Goal: Transaction & Acquisition: Purchase product/service

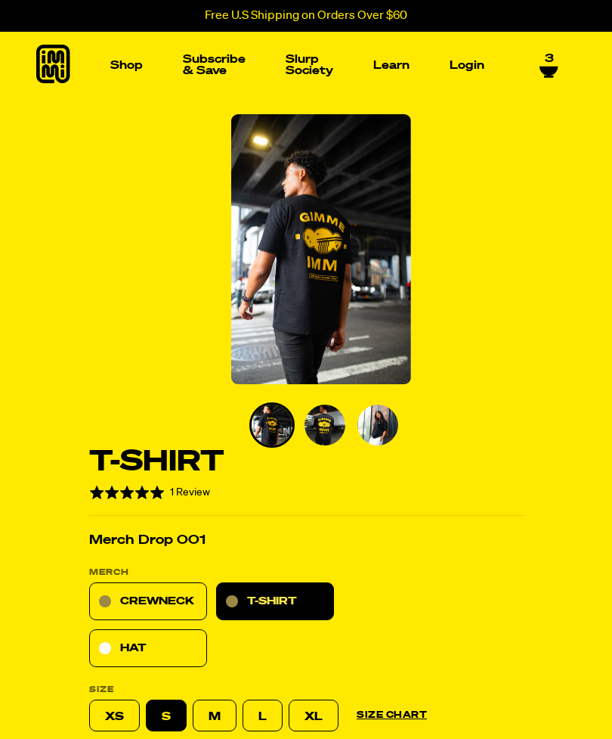
select select "subscription frequency"
click at [226, 178] on img "Main navigation" at bounding box center [230, 177] width 101 height 101
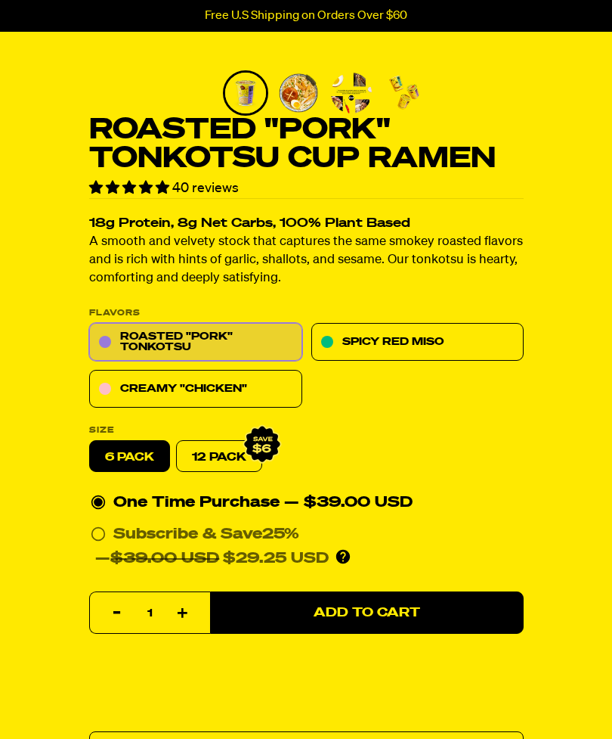
scroll to position [334, 0]
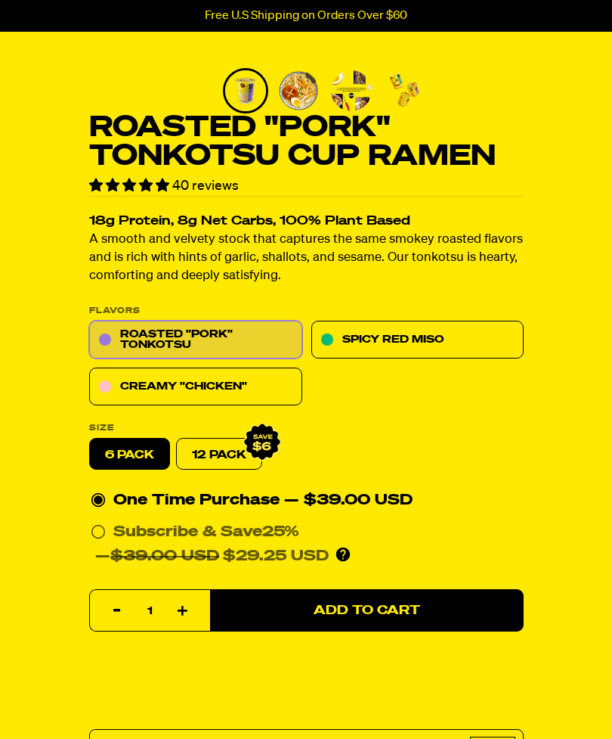
click at [240, 444] on link "12 Pack" at bounding box center [219, 454] width 86 height 32
radio input "false"
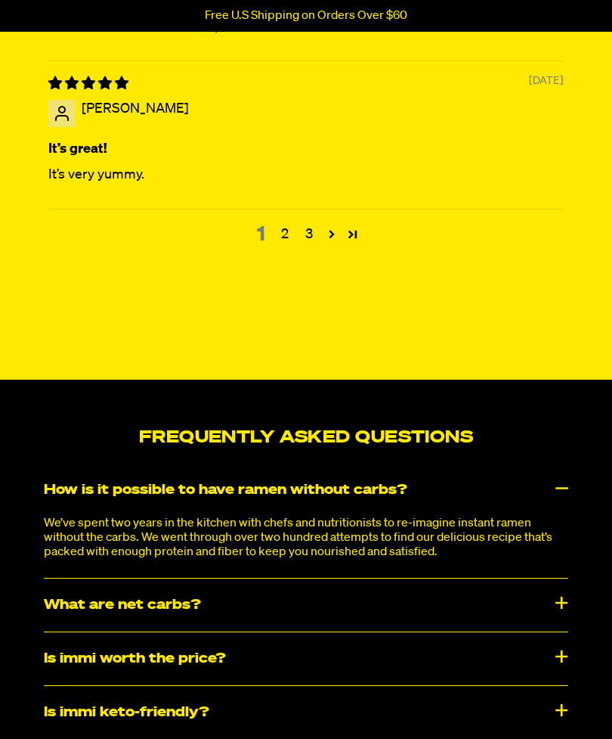
scroll to position [6491, 0]
click at [283, 245] on link "2" at bounding box center [285, 235] width 24 height 20
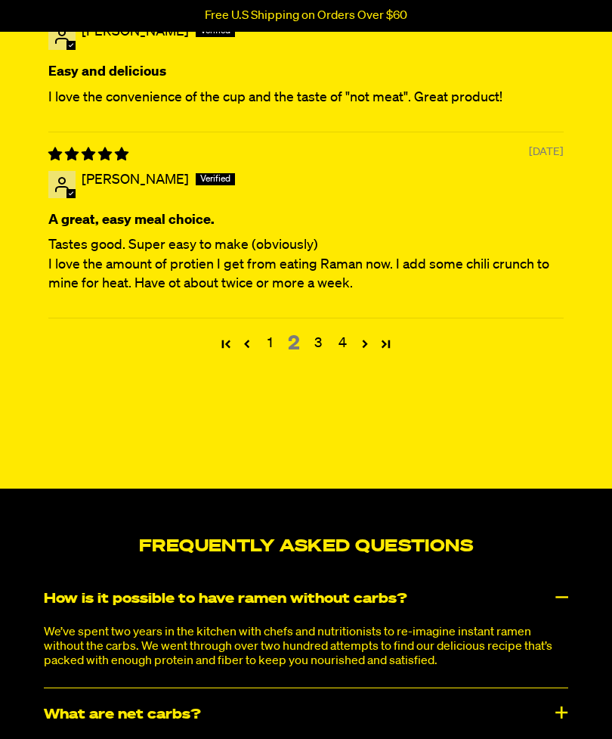
scroll to position [6450, 0]
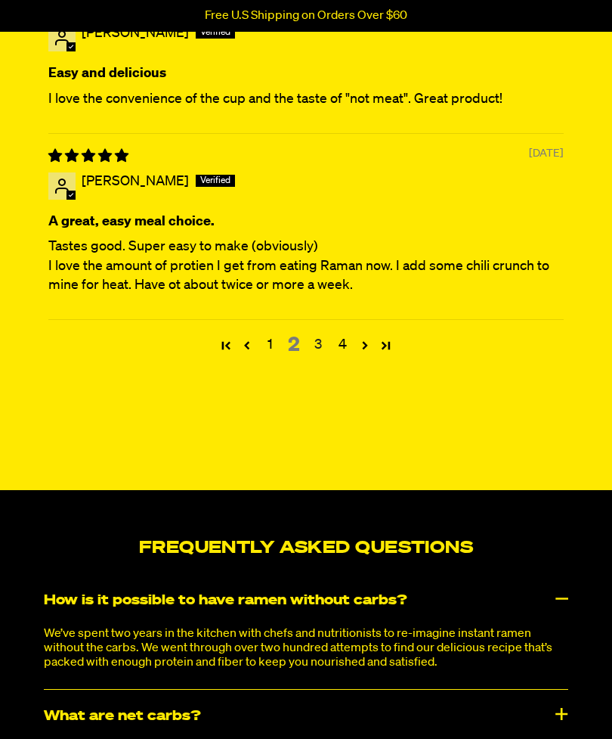
click at [316, 355] on link "3" at bounding box center [318, 345] width 24 height 20
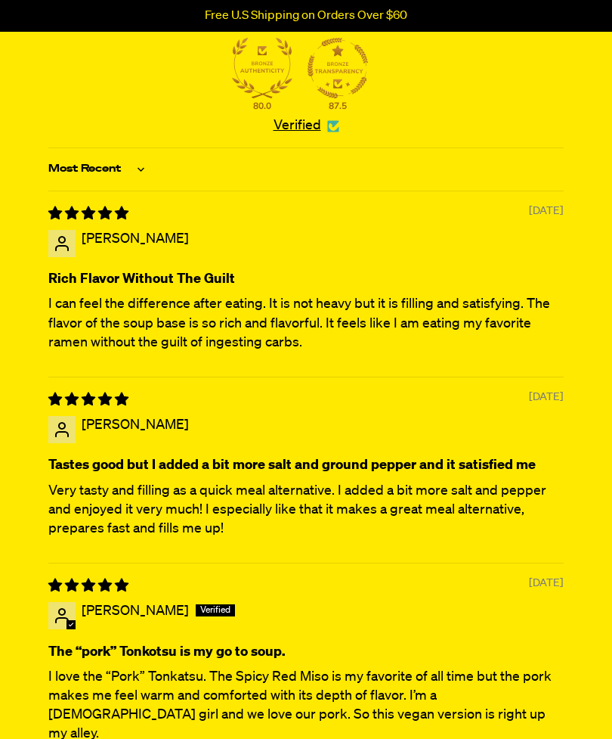
scroll to position [5706, 0]
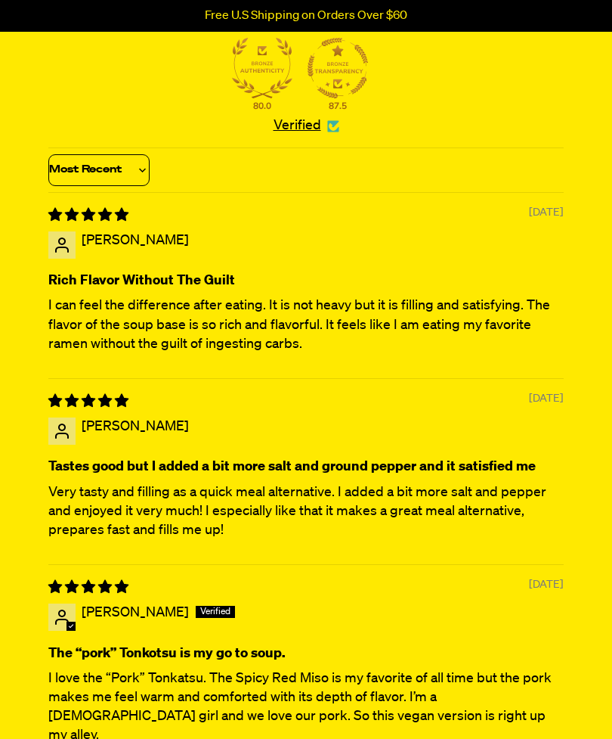
click at [139, 186] on select "Most Recent Highest Rating Lowest Rating Only Pictures Pictures First Videos Fi…" at bounding box center [98, 170] width 101 height 32
select select "lowest-rating"
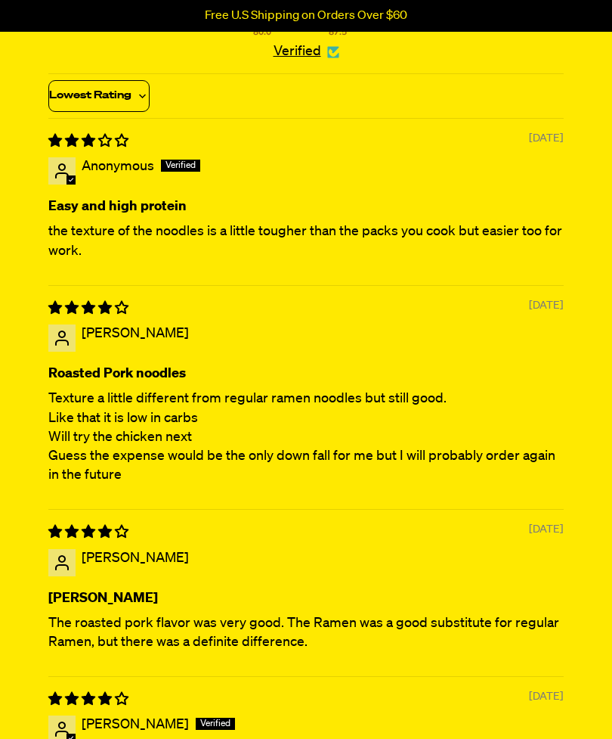
scroll to position [5776, 0]
